Goal: Task Accomplishment & Management: Manage account settings

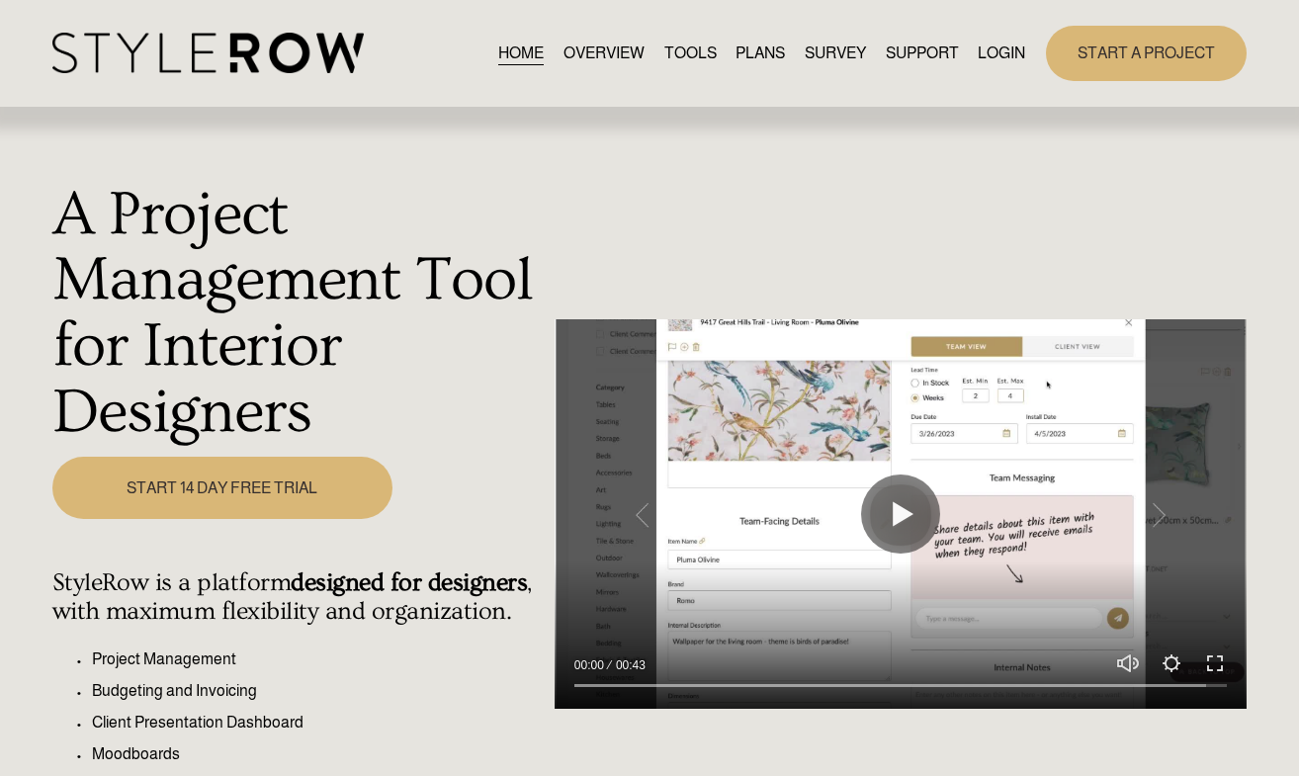
click at [1004, 53] on link "LOGIN" at bounding box center [1000, 53] width 47 height 27
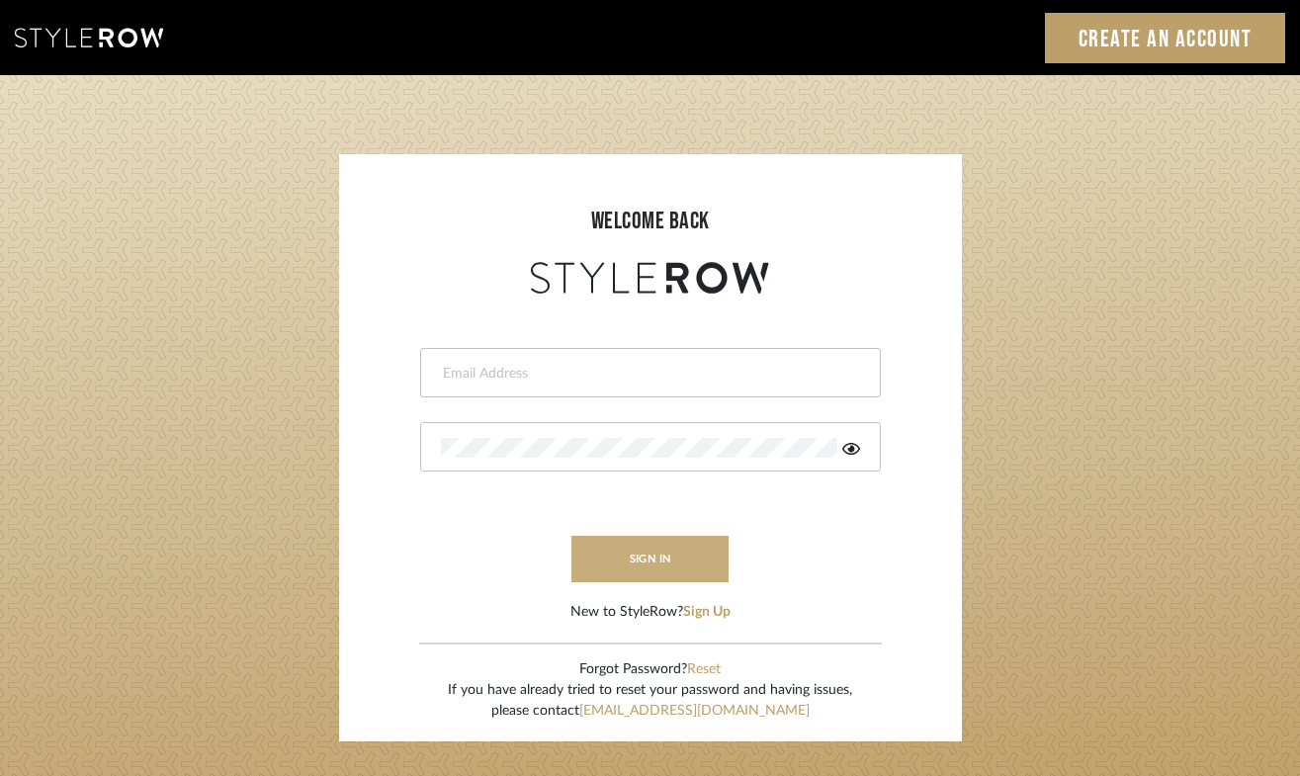
type input "[PERSON_NAME][EMAIL_ADDRESS][DOMAIN_NAME]"
click at [632, 551] on button "sign in" at bounding box center [650, 559] width 158 height 46
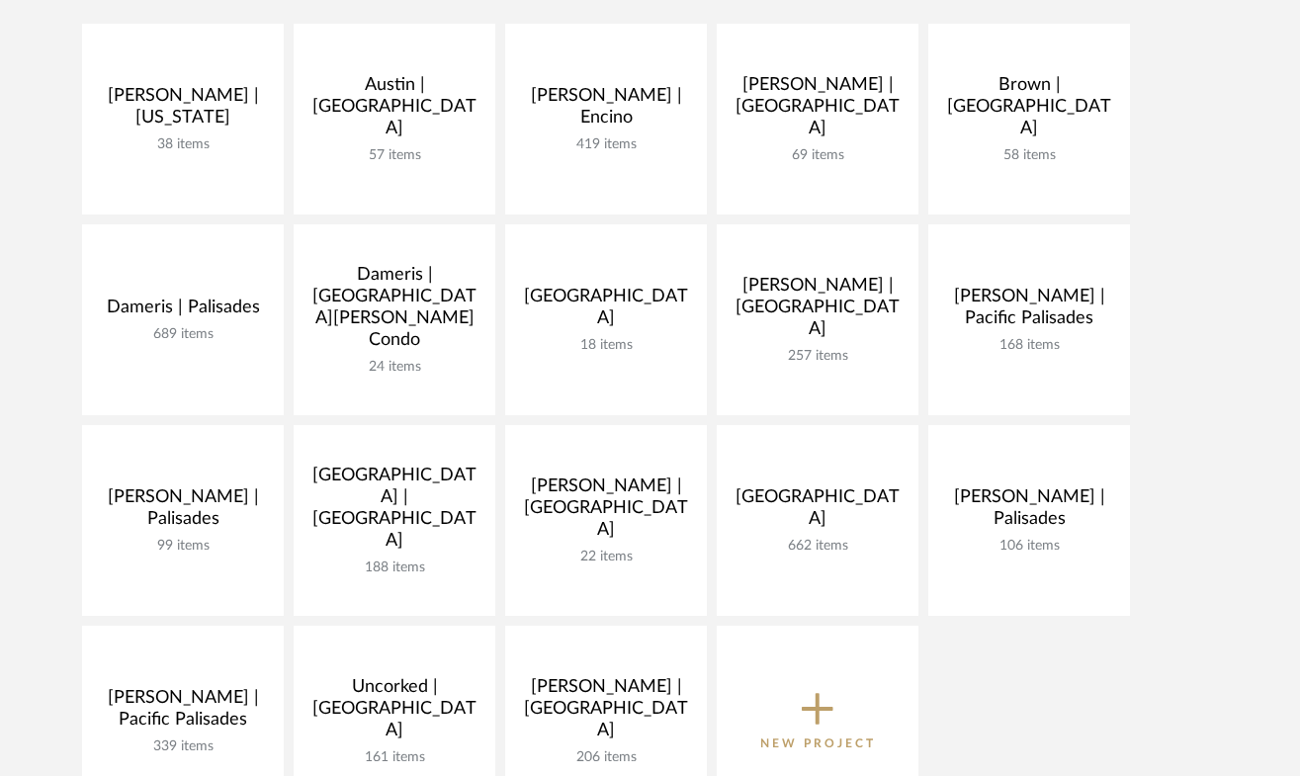
scroll to position [354, 0]
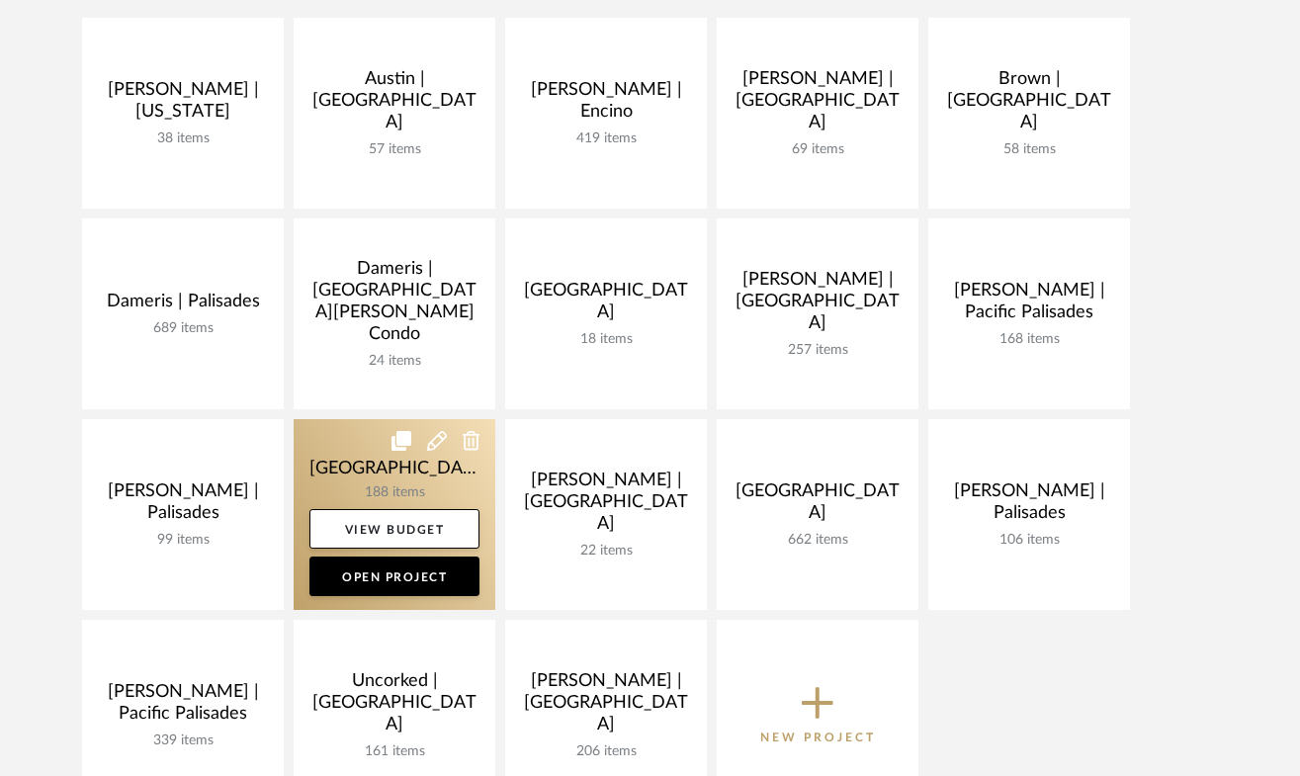
click at [364, 449] on link at bounding box center [395, 514] width 202 height 191
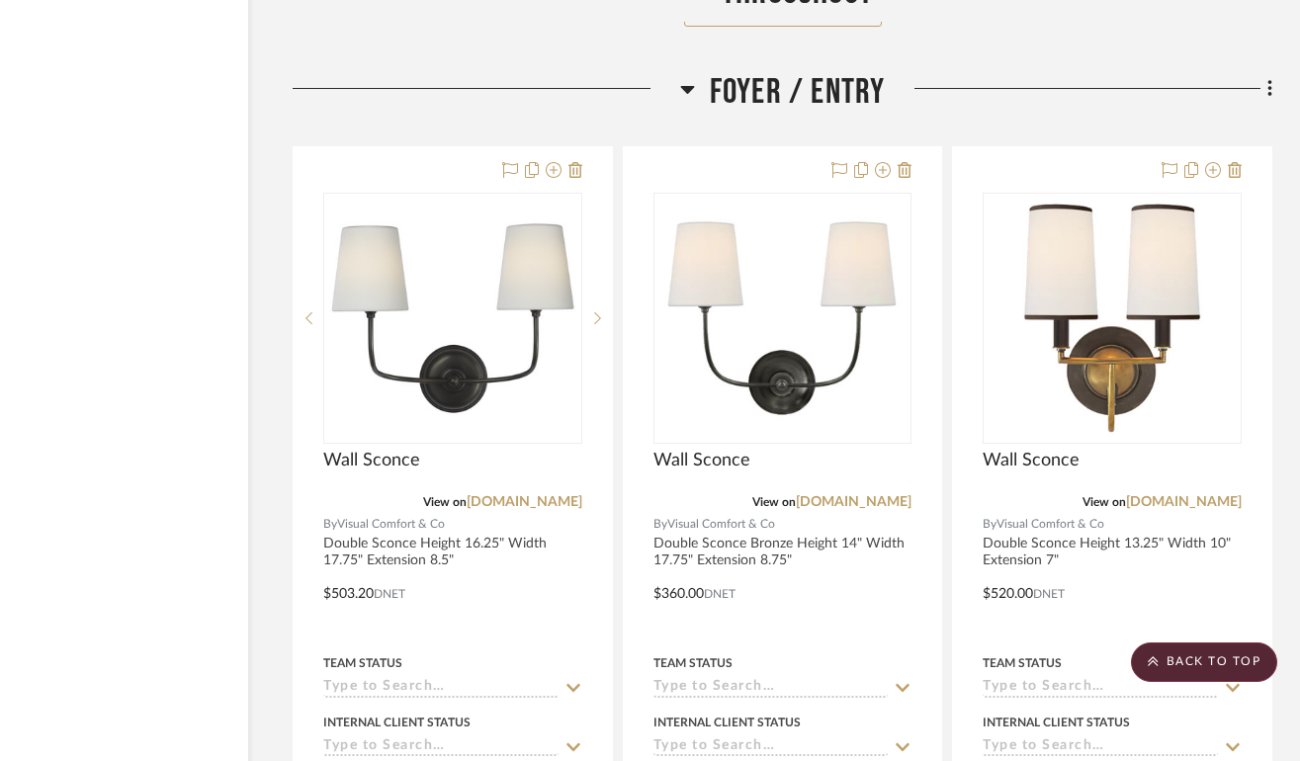
scroll to position [6071, 124]
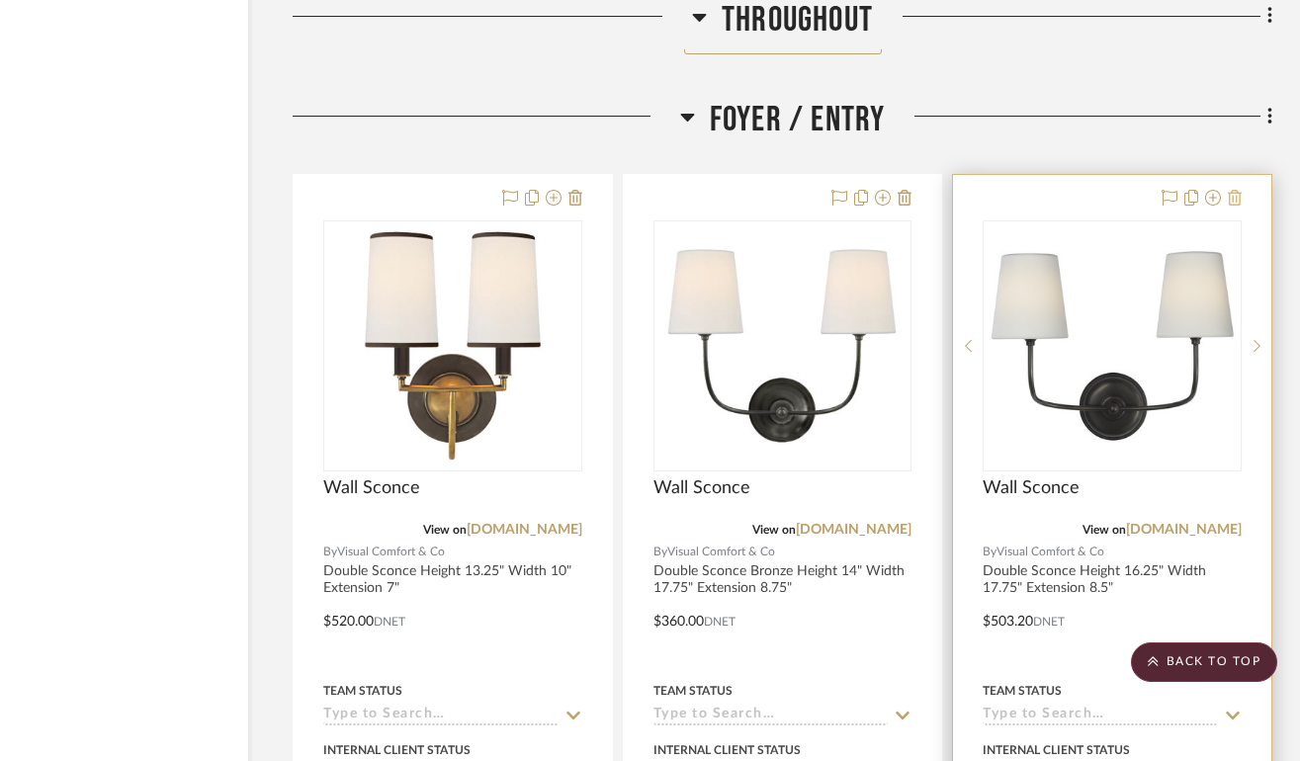
click at [1232, 191] on icon at bounding box center [1235, 198] width 14 height 16
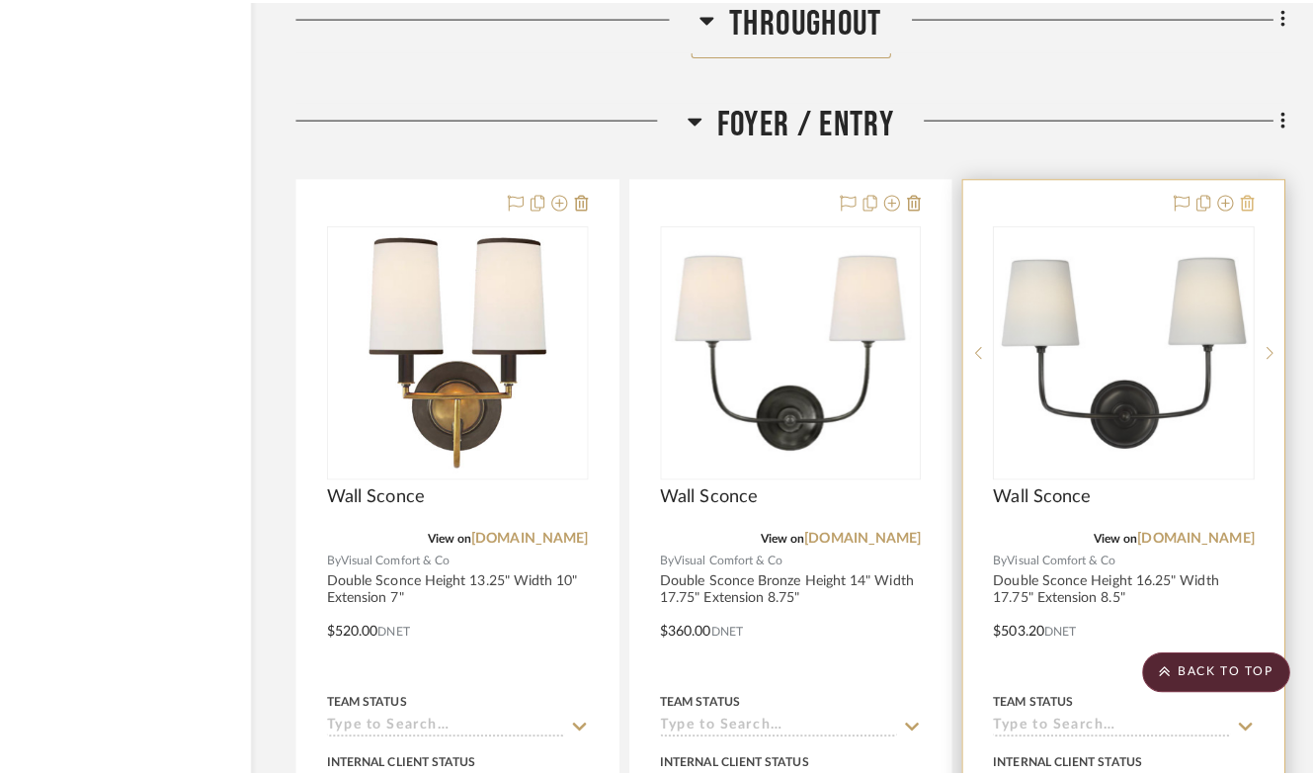
scroll to position [0, 0]
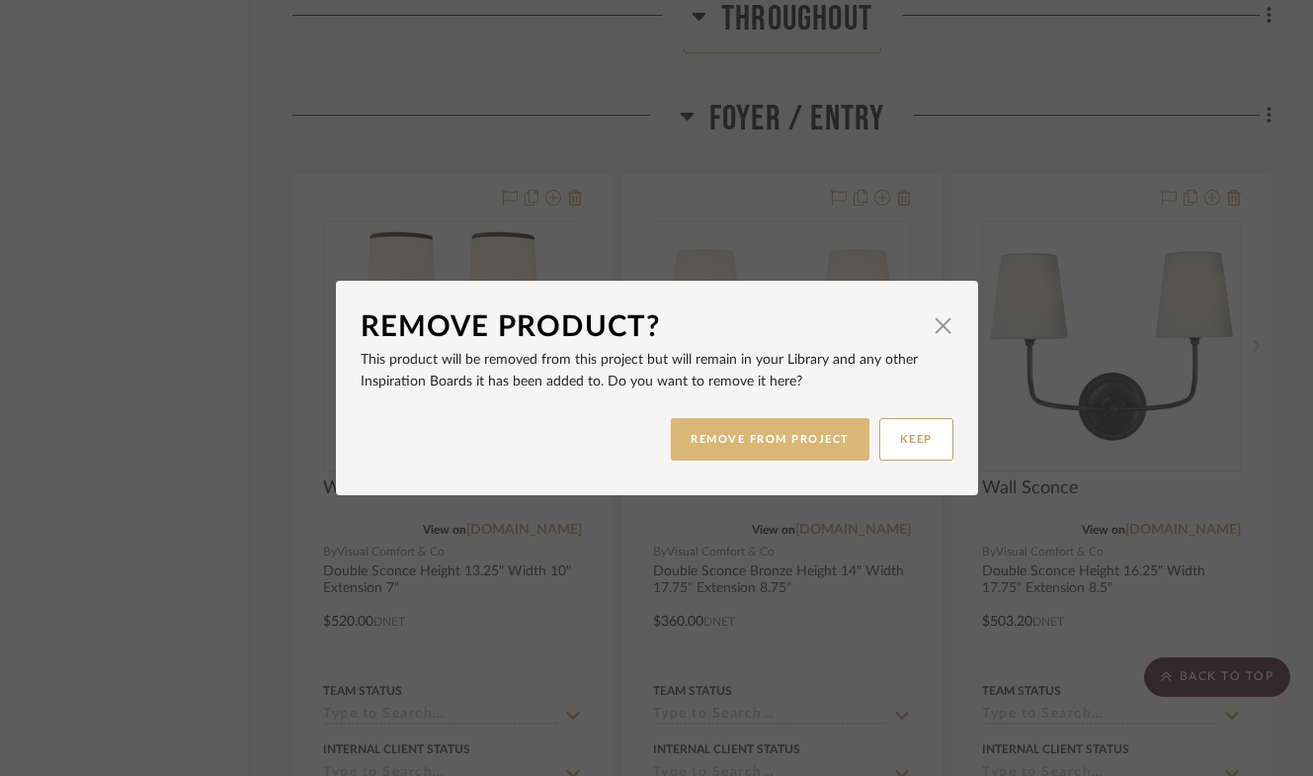
click at [773, 432] on button "REMOVE FROM PROJECT" at bounding box center [770, 439] width 199 height 42
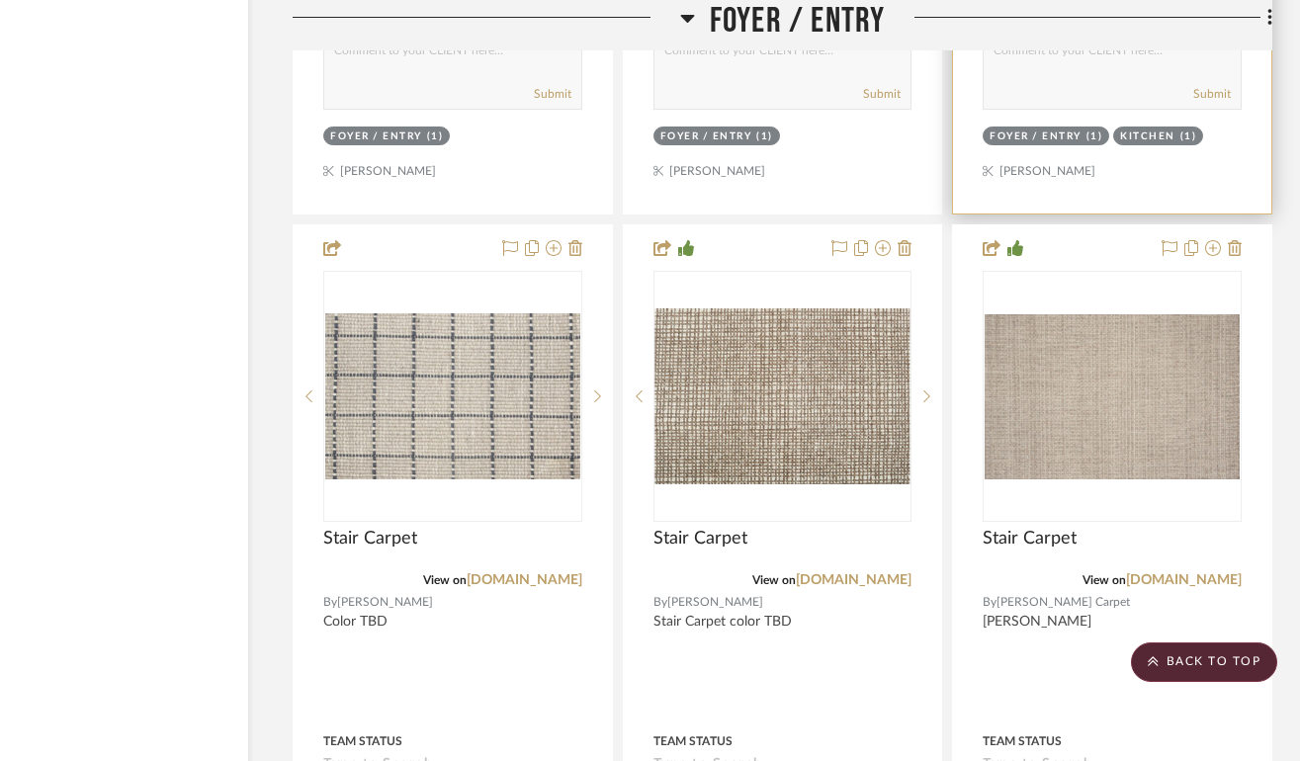
scroll to position [6901, 124]
